Goal: Submit feedback/report problem

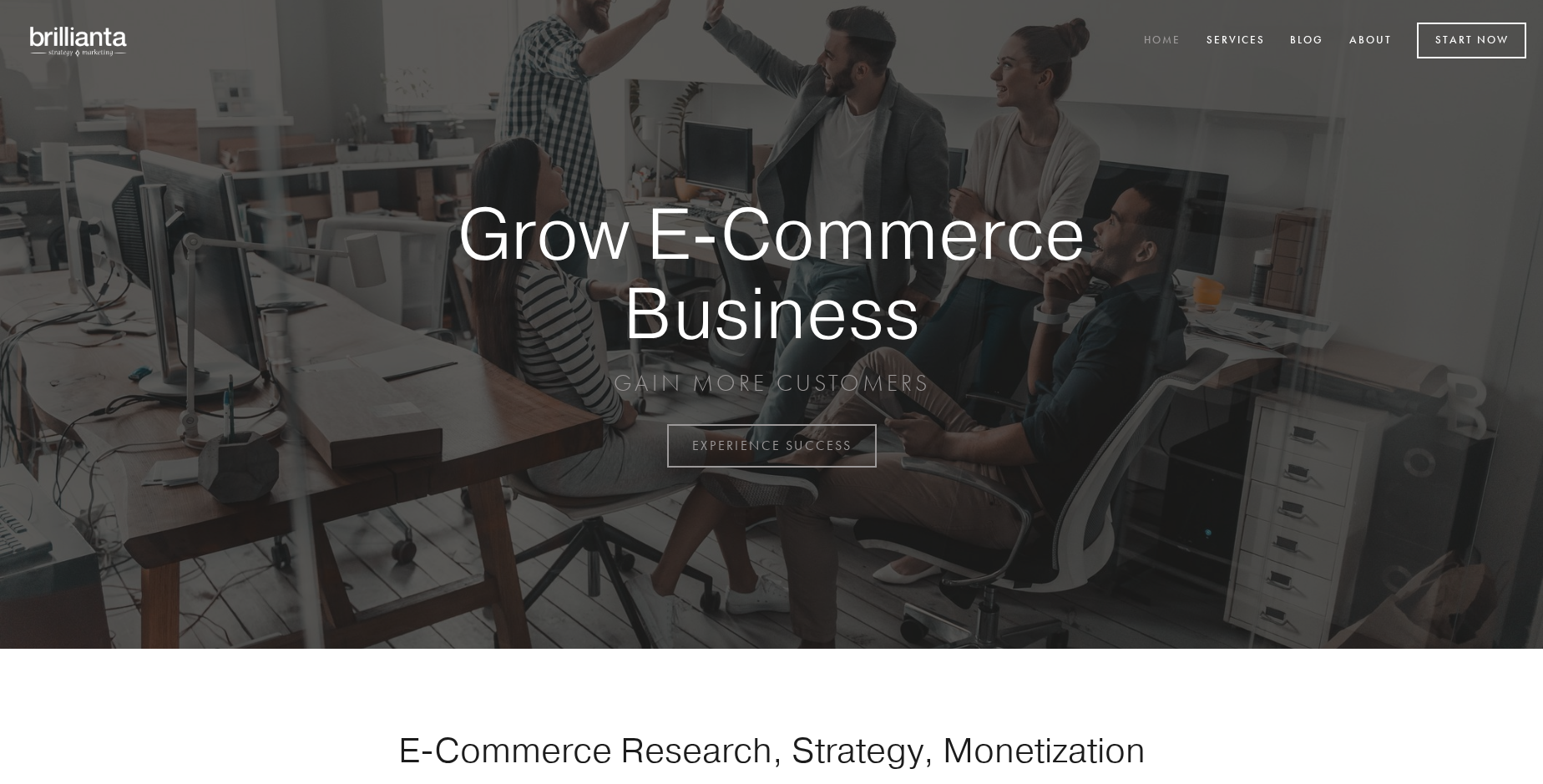
scroll to position [4376, 0]
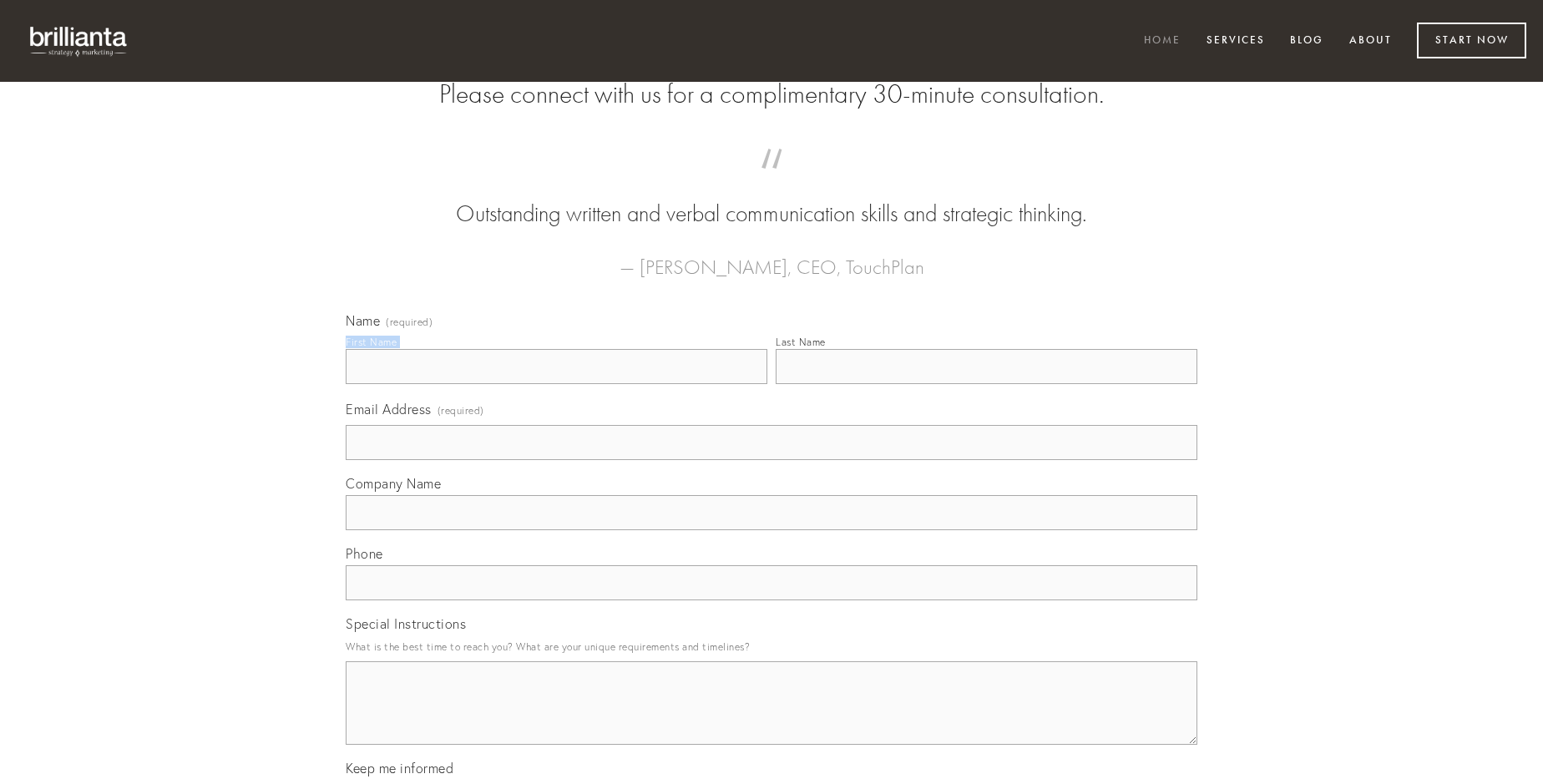
type input "[PERSON_NAME]"
click at [986, 384] on input "Last Name" at bounding box center [986, 366] width 421 height 35
type input "[PERSON_NAME]"
click at [771, 460] on input "Email Address (required)" at bounding box center [771, 443] width 851 height 35
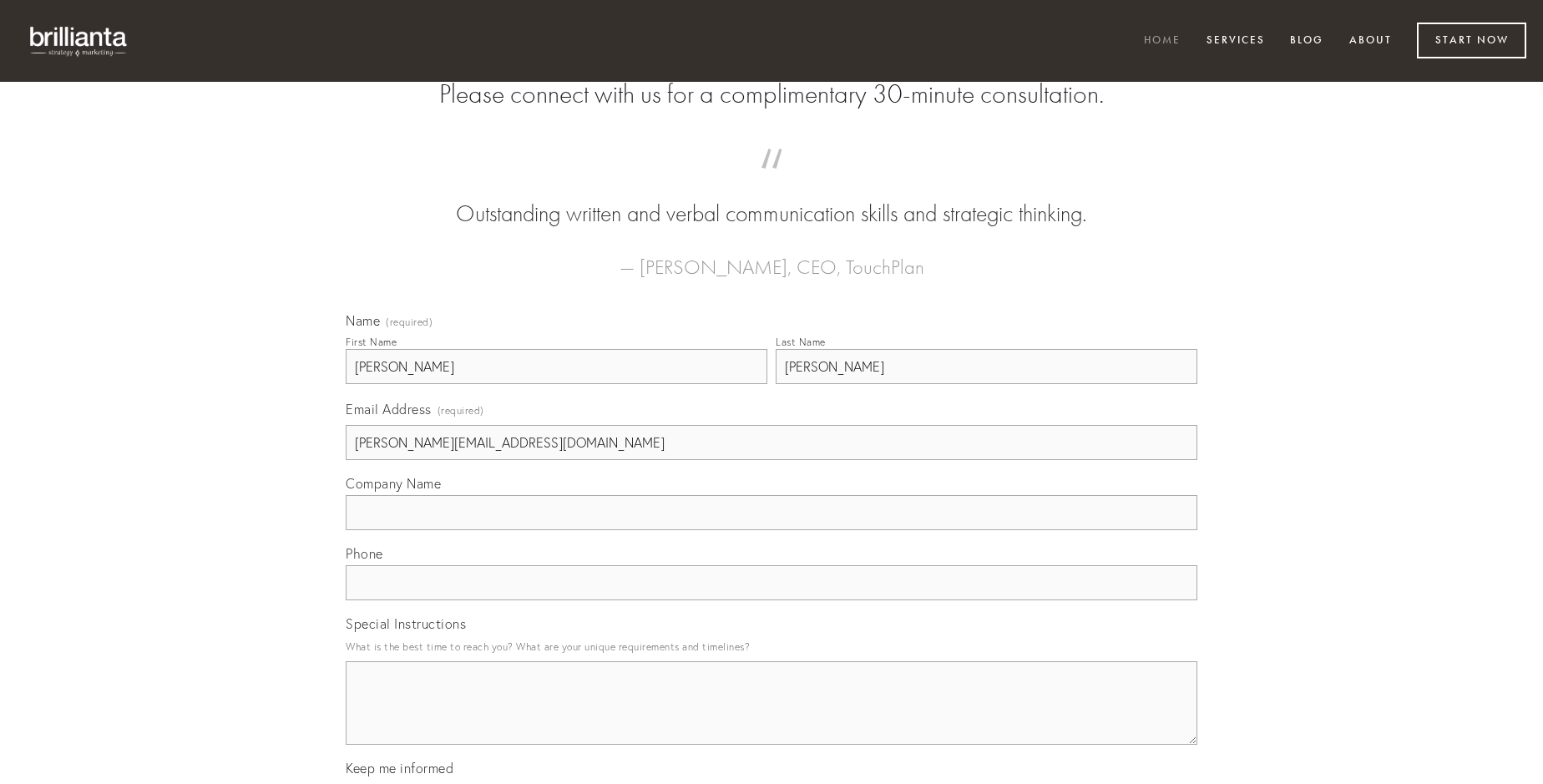
type input "[PERSON_NAME][EMAIL_ADDRESS][DOMAIN_NAME]"
click at [771, 530] on input "Company Name" at bounding box center [771, 512] width 851 height 35
type input "thymbra"
click at [771, 600] on input "text" at bounding box center [771, 583] width 851 height 35
click at [771, 718] on textarea "Special Instructions" at bounding box center [771, 703] width 851 height 84
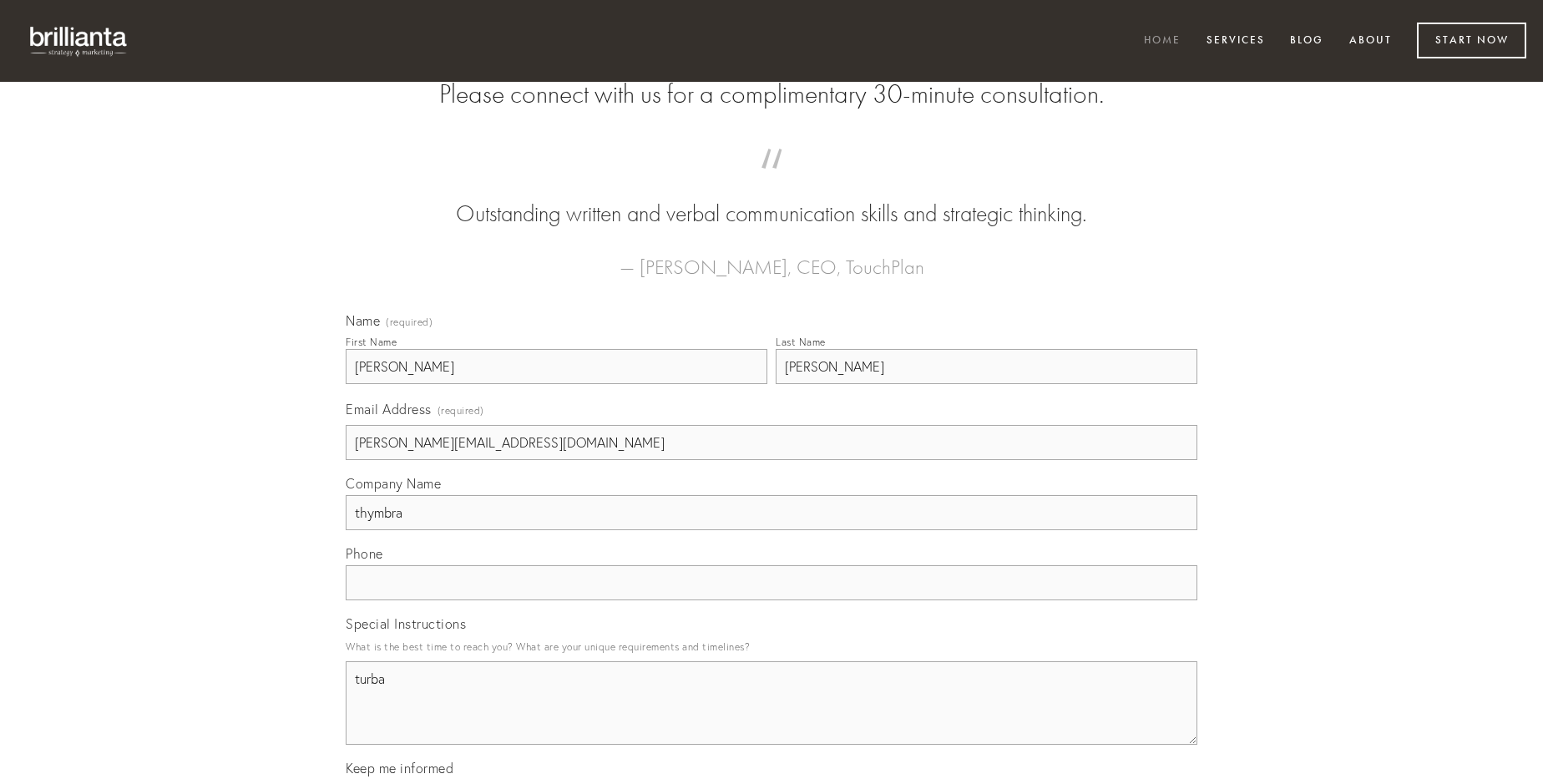
type textarea "turba"
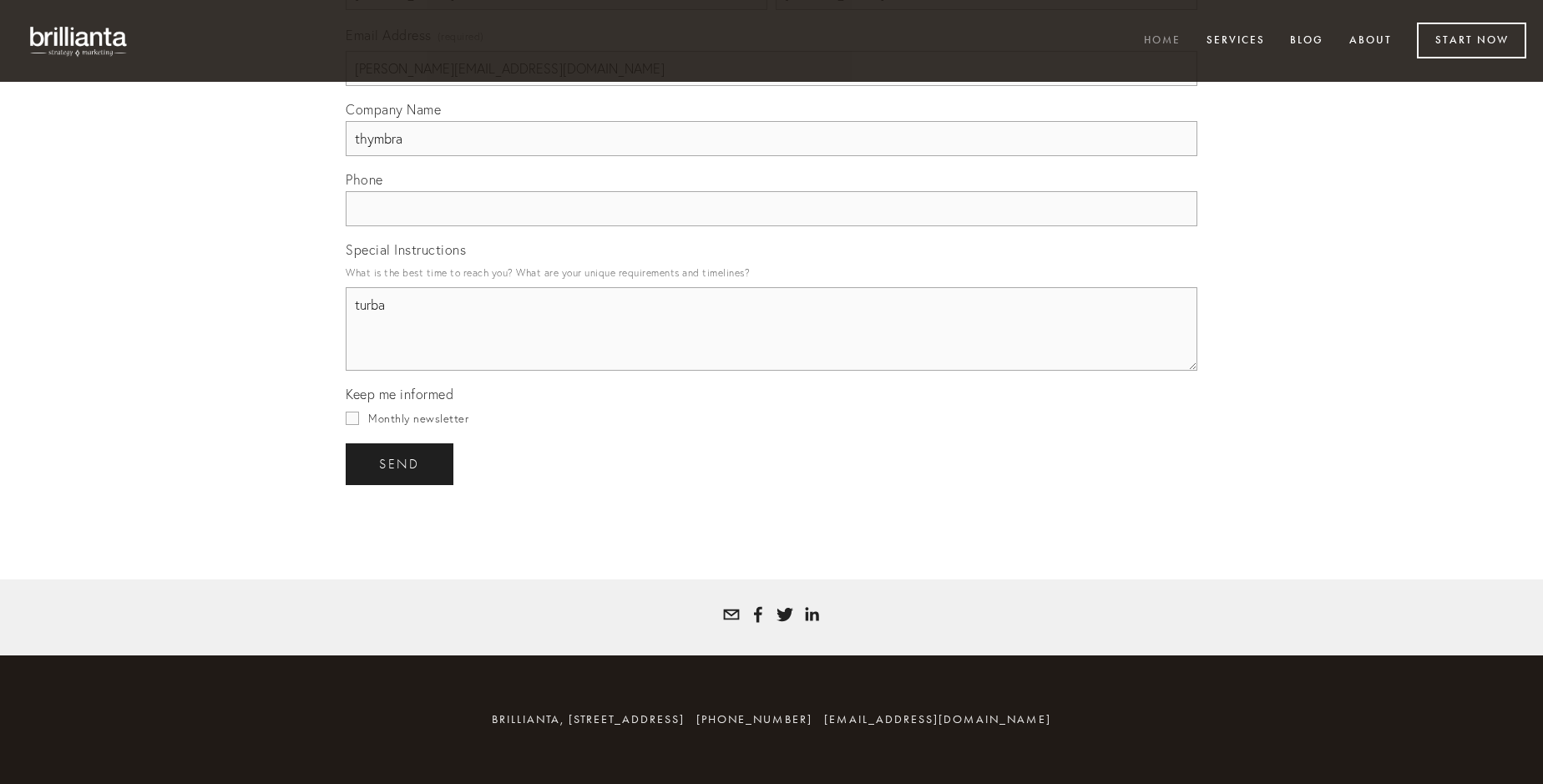
click at [401, 463] on span "send" at bounding box center [399, 464] width 41 height 15
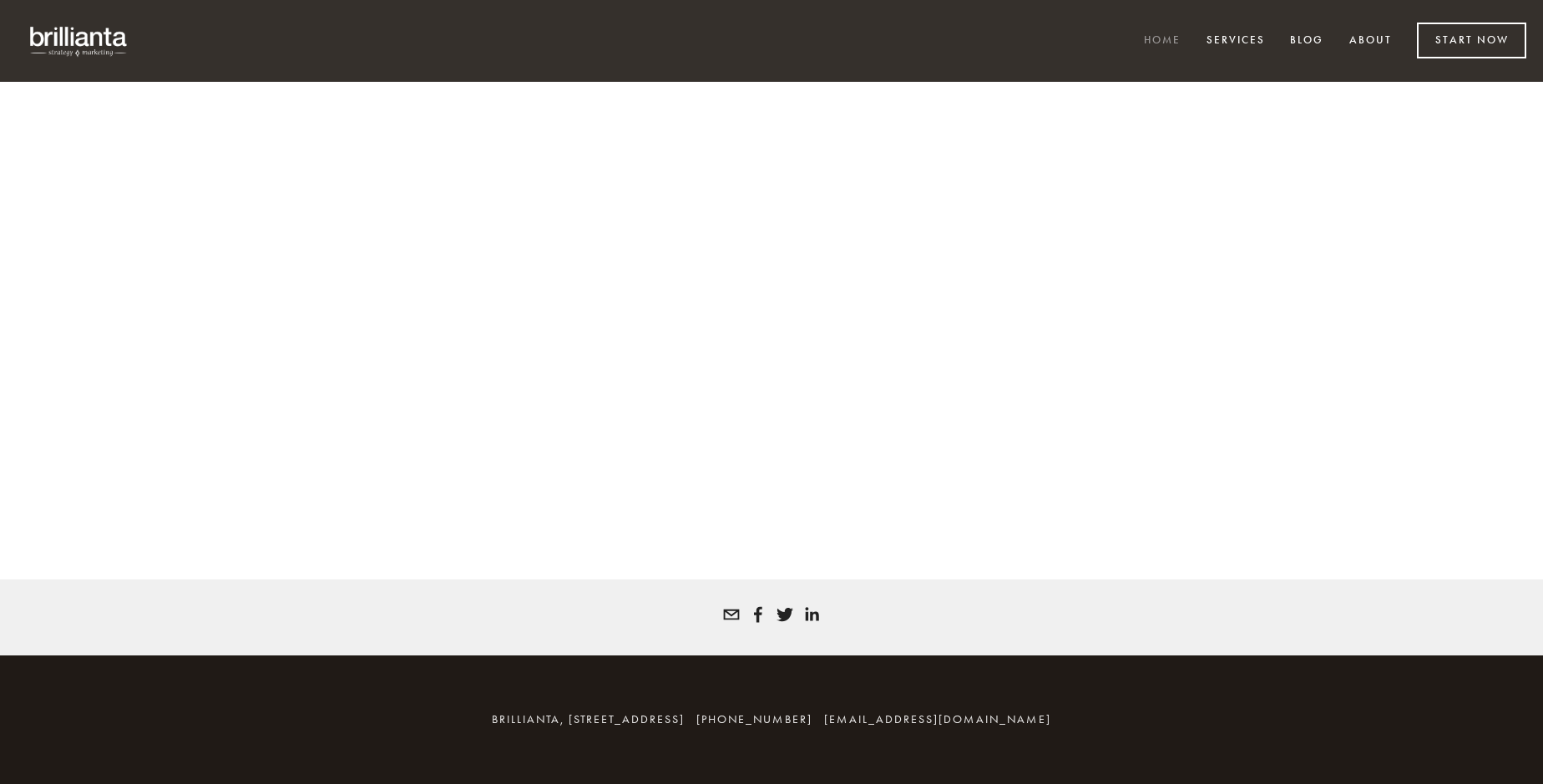
scroll to position [4352, 0]
